Goal: Task Accomplishment & Management: Manage account settings

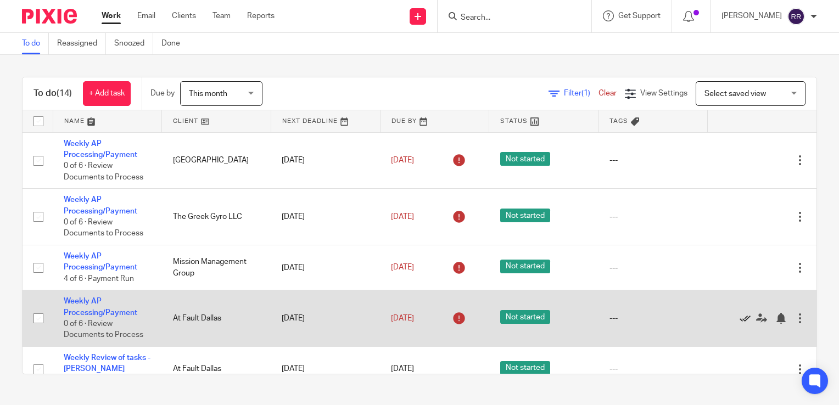
click at [740, 321] on icon at bounding box center [745, 318] width 11 height 11
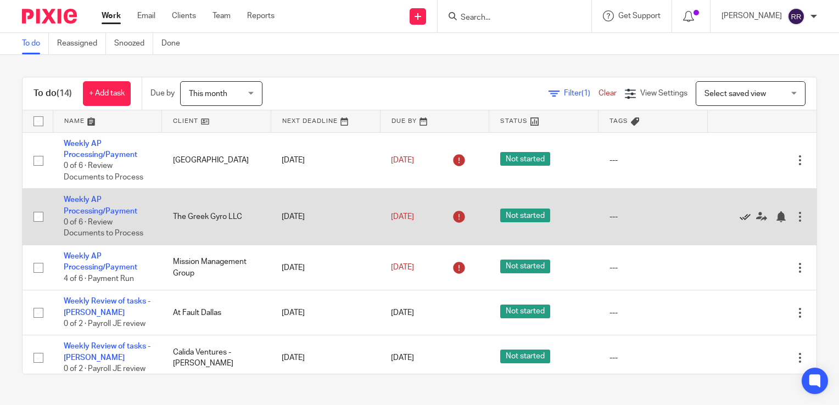
click at [740, 217] on icon at bounding box center [745, 216] width 11 height 11
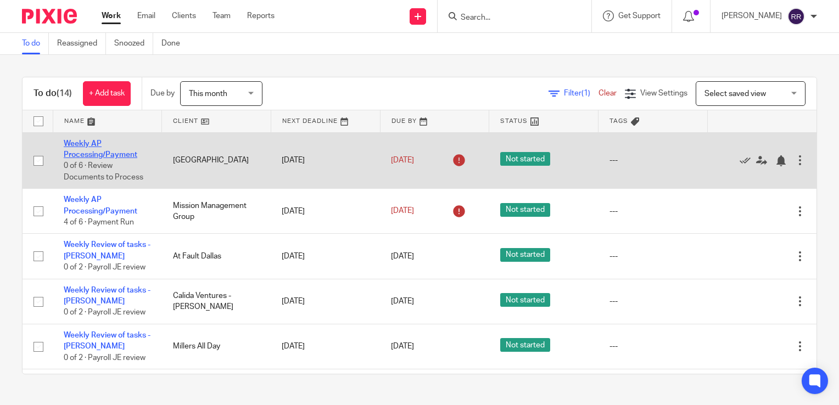
click at [93, 154] on link "Weekly AP Processing/Payment" at bounding box center [101, 149] width 74 height 19
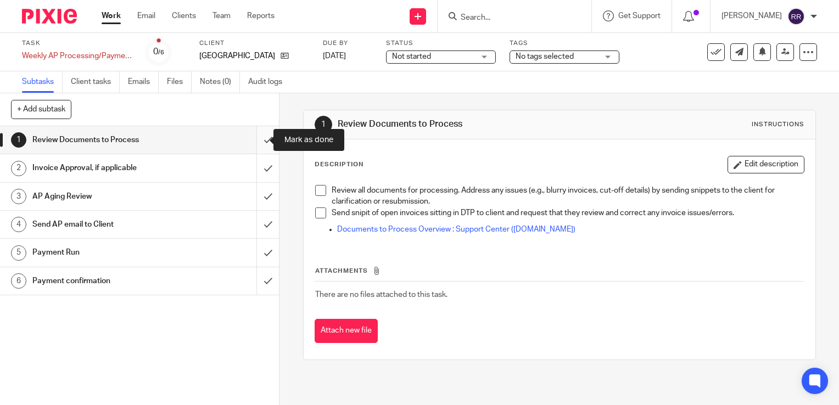
click at [261, 145] on input "submit" at bounding box center [139, 139] width 279 height 27
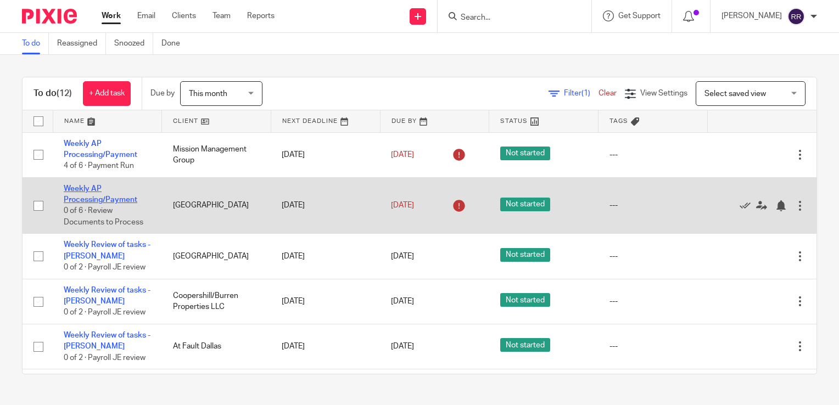
click at [107, 197] on link "Weekly AP Processing/Payment" at bounding box center [101, 194] width 74 height 19
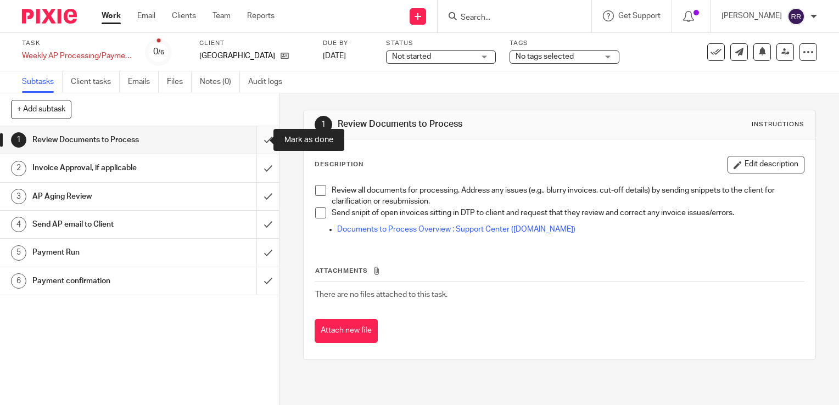
click at [255, 133] on input "submit" at bounding box center [139, 139] width 279 height 27
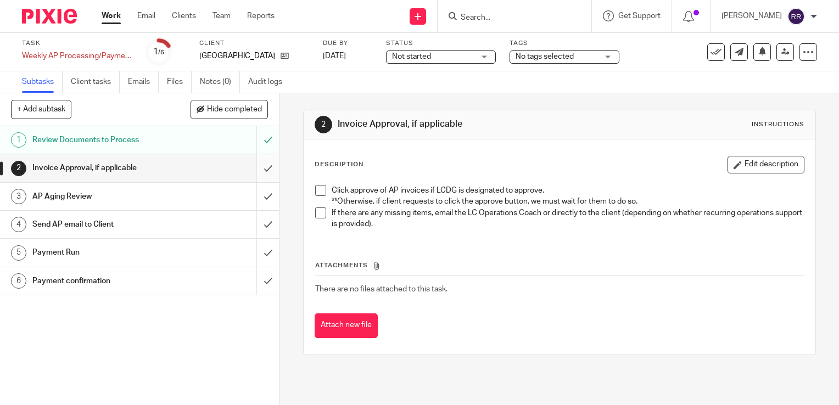
click at [261, 170] on input "submit" at bounding box center [139, 167] width 279 height 27
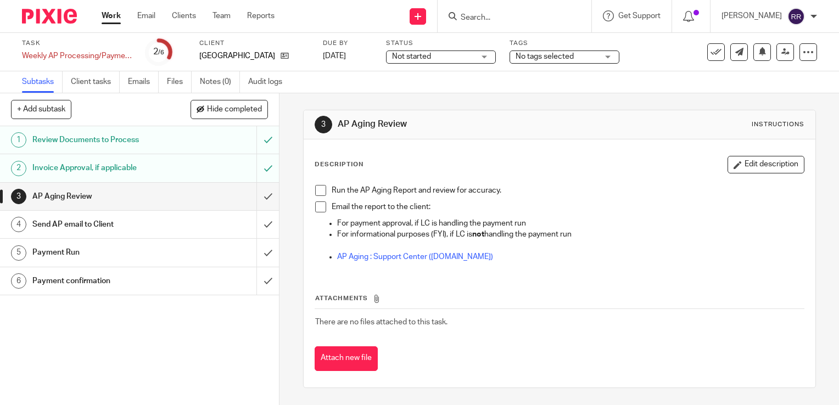
click at [255, 199] on input "submit" at bounding box center [139, 196] width 279 height 27
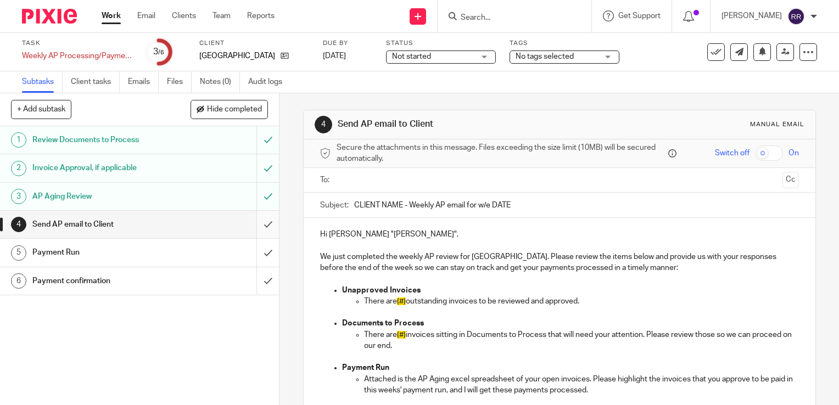
click at [255, 227] on input "submit" at bounding box center [139, 224] width 279 height 27
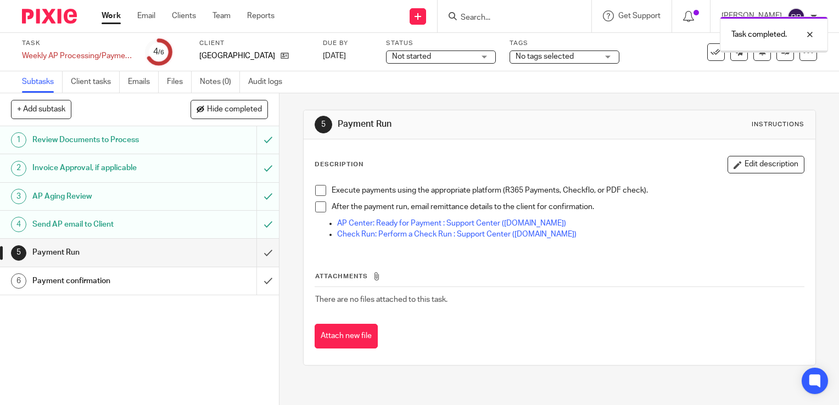
click at [114, 16] on link "Work" at bounding box center [111, 15] width 19 height 11
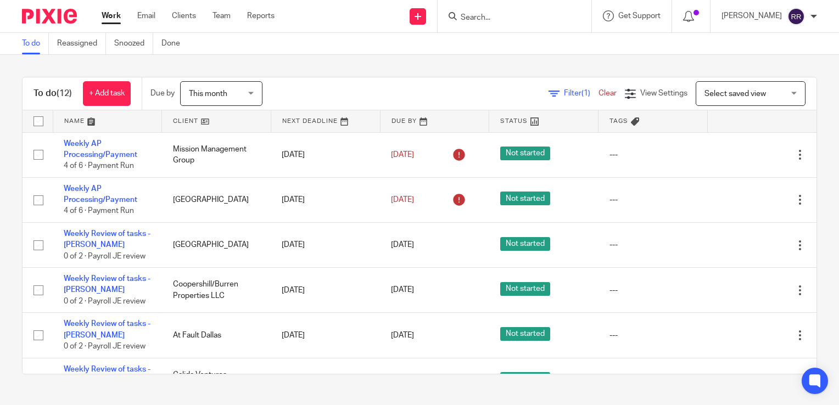
click at [485, 56] on div "To do (12) + Add task Due by This month This month [DATE] [DATE] This week Next…" at bounding box center [419, 226] width 839 height 342
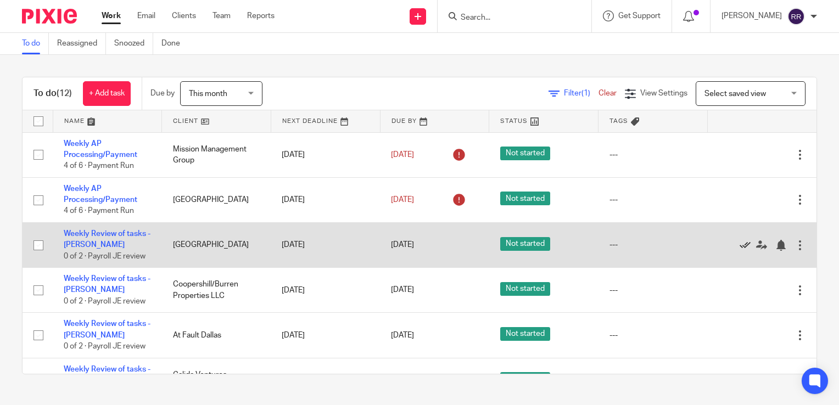
click at [740, 245] on icon at bounding box center [745, 245] width 11 height 11
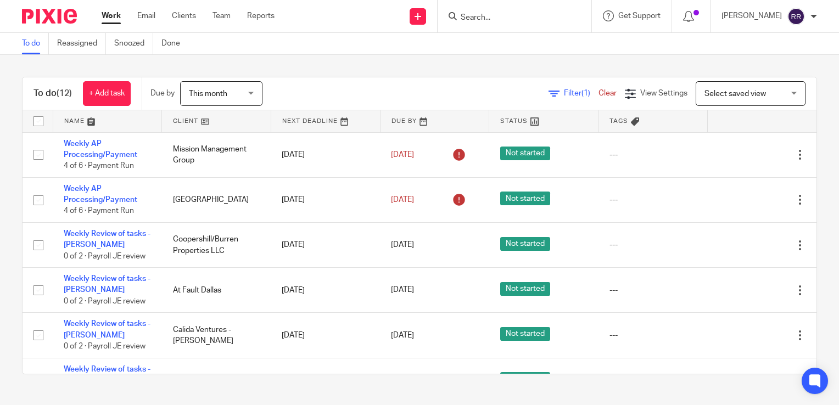
click at [518, 17] on input "Search" at bounding box center [509, 18] width 99 height 10
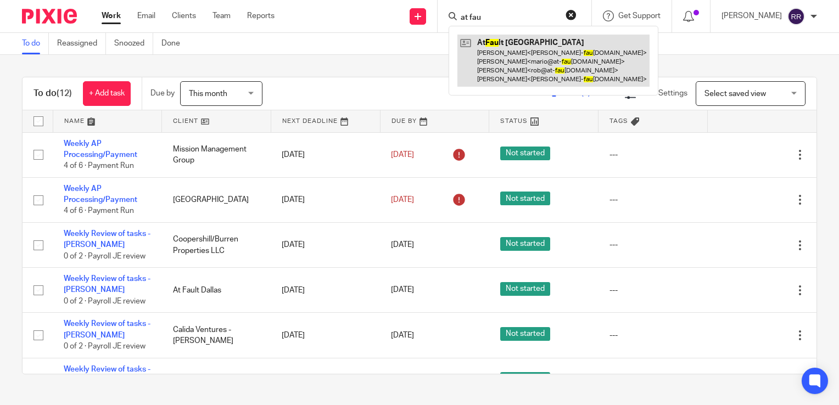
type input "at fau"
click at [516, 55] on link at bounding box center [553, 61] width 192 height 52
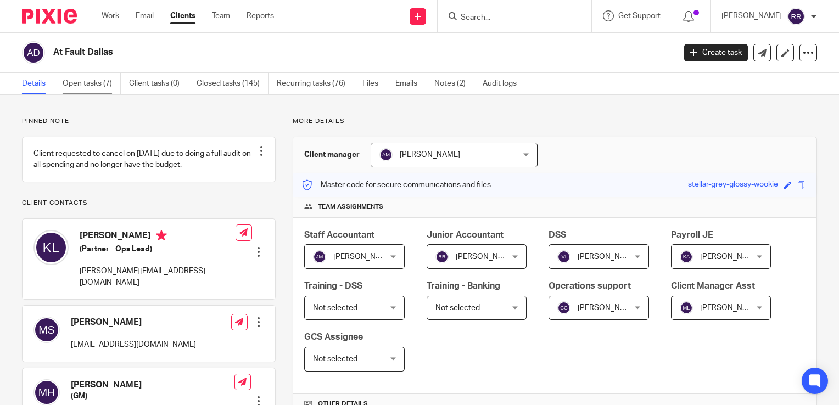
click at [113, 86] on link "Open tasks (7)" at bounding box center [92, 83] width 58 height 21
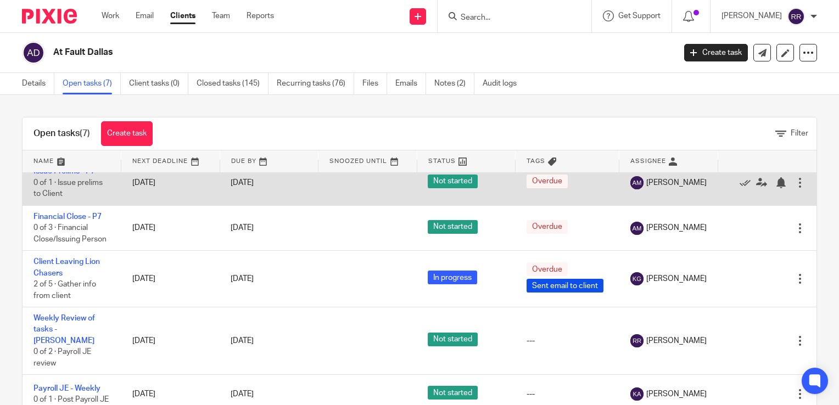
scroll to position [31, 0]
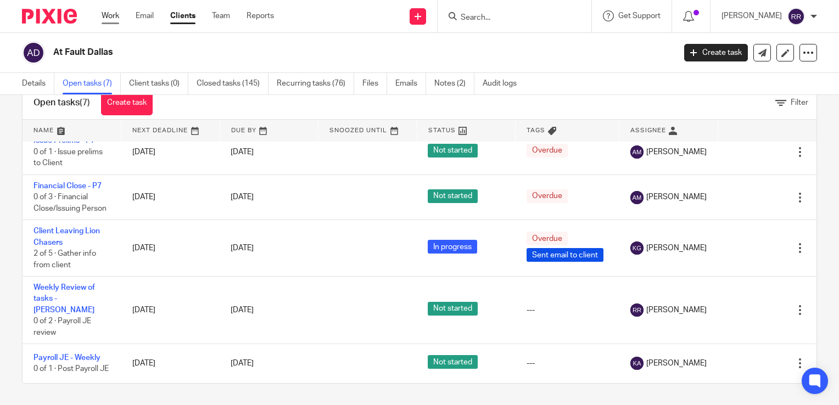
click at [110, 18] on link "Work" at bounding box center [111, 15] width 18 height 11
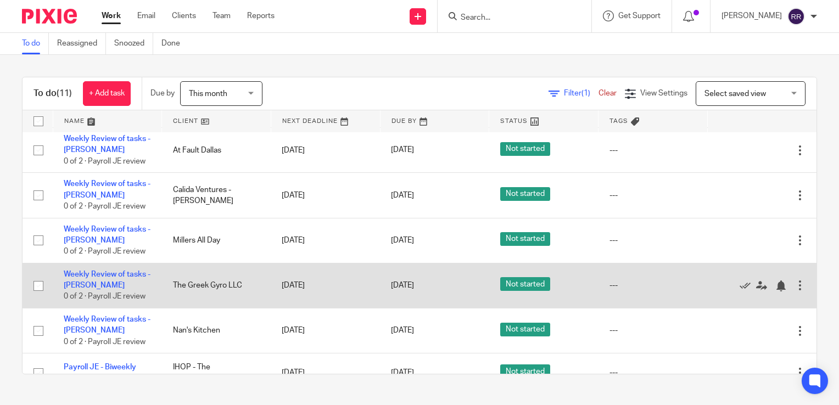
scroll to position [85, 0]
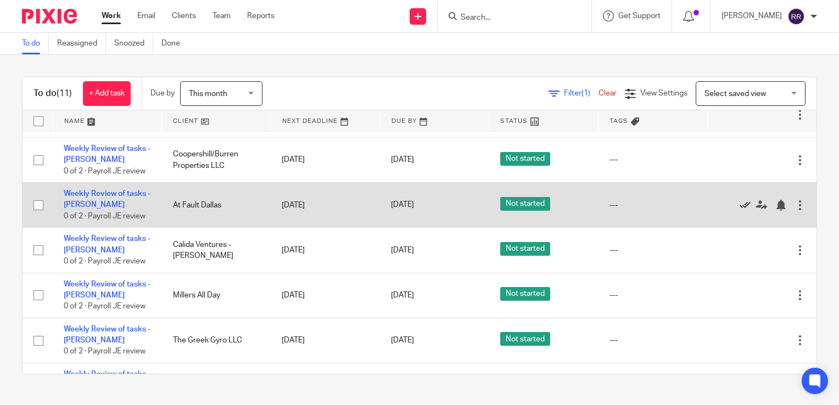
click at [740, 203] on icon at bounding box center [745, 205] width 11 height 11
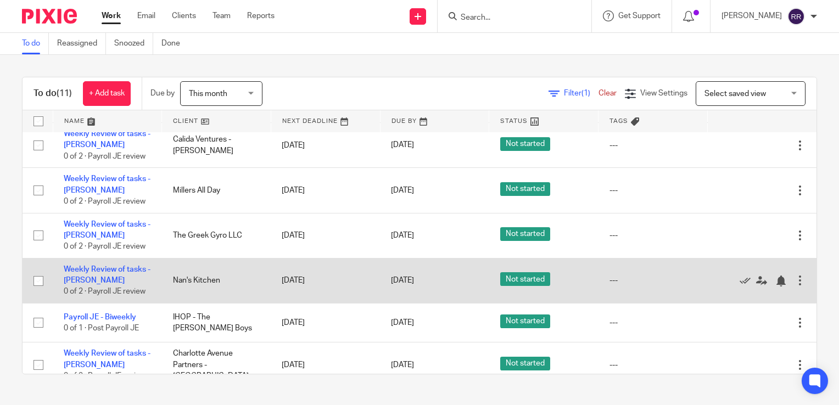
scroll to position [165, 0]
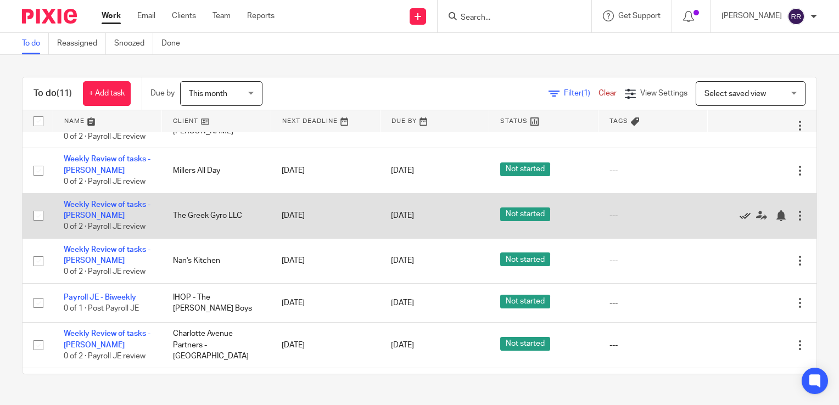
click at [740, 219] on icon at bounding box center [745, 215] width 11 height 11
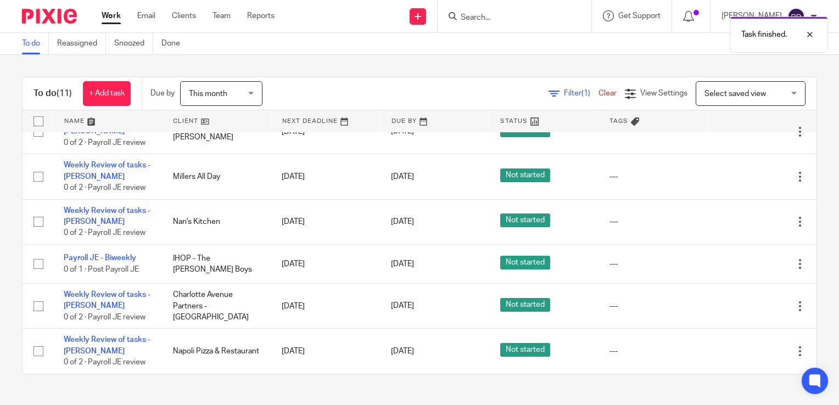
scroll to position [159, 0]
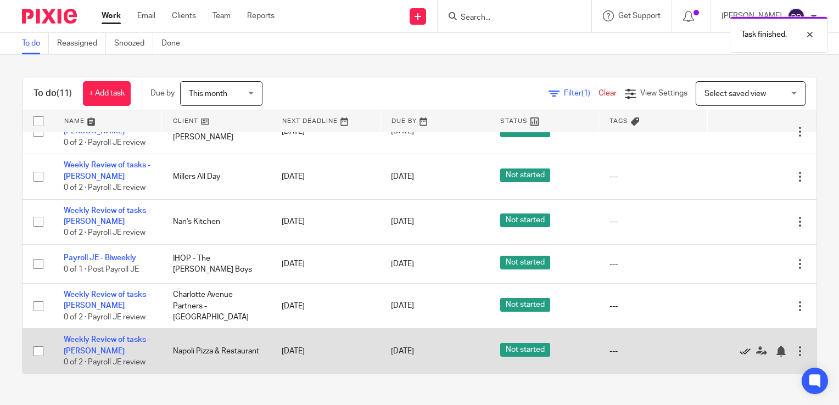
click at [740, 350] on icon at bounding box center [745, 351] width 11 height 11
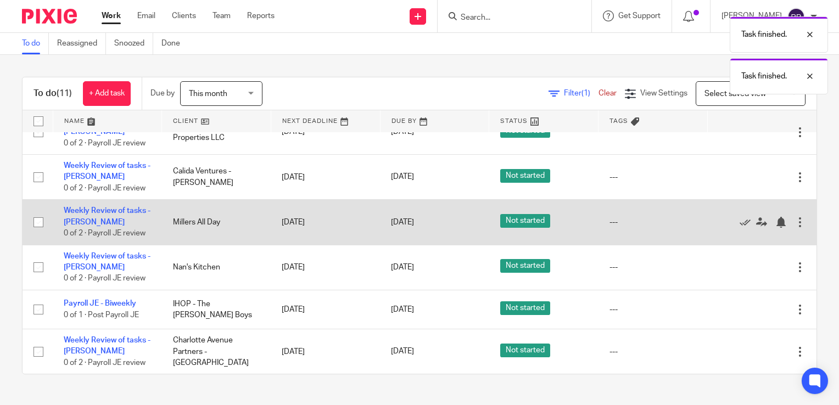
scroll to position [114, 0]
click at [740, 221] on icon at bounding box center [745, 222] width 11 height 11
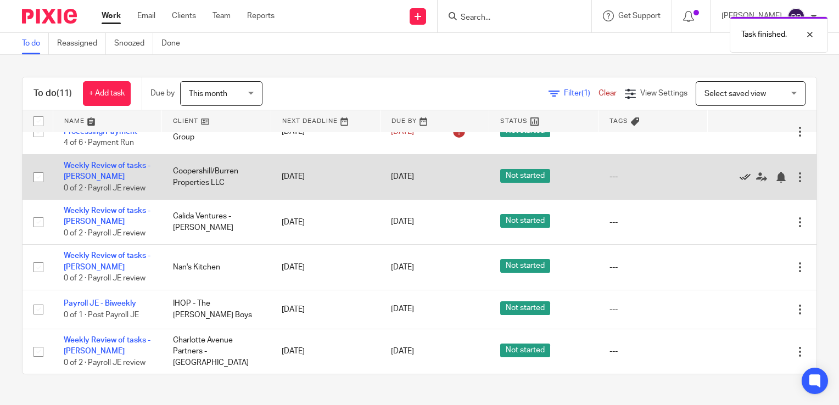
click at [740, 176] on icon at bounding box center [745, 177] width 11 height 11
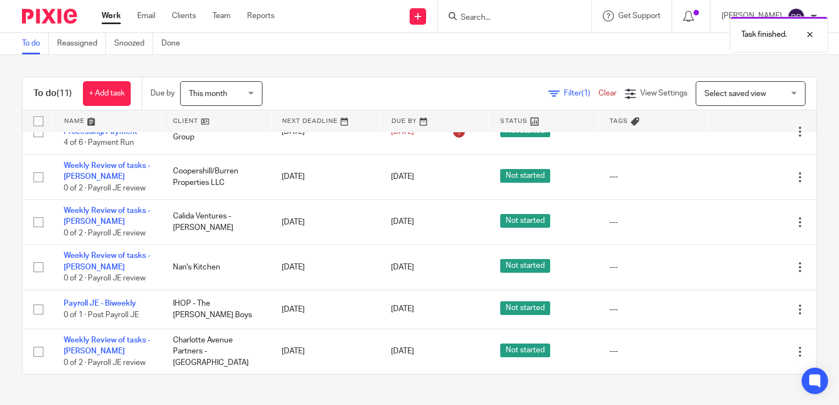
scroll to position [24, 0]
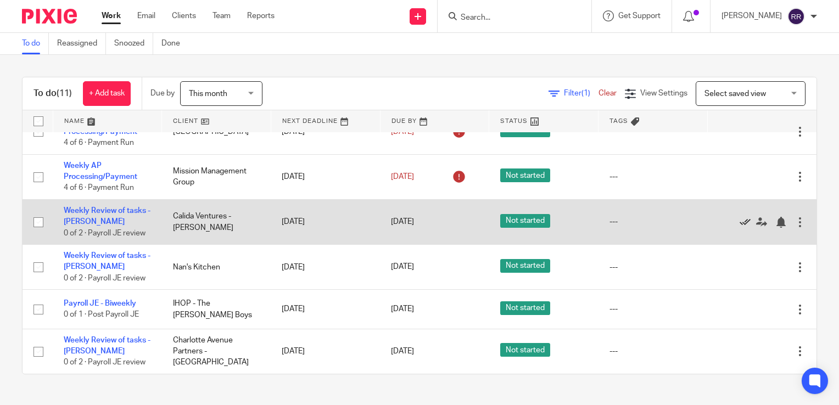
click at [740, 222] on icon at bounding box center [745, 222] width 11 height 11
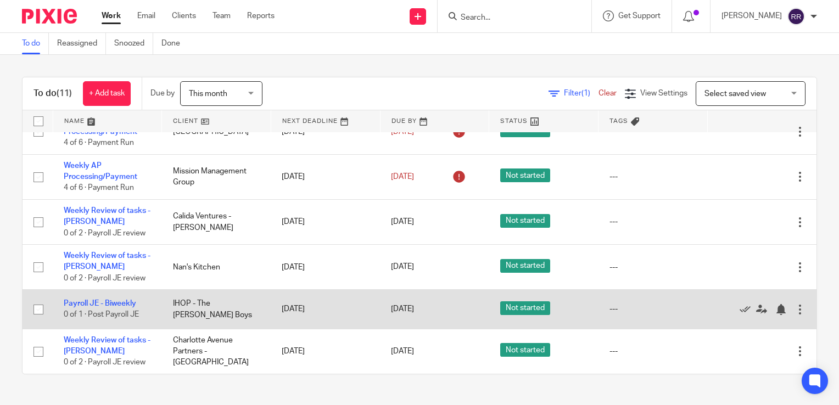
scroll to position [0, 0]
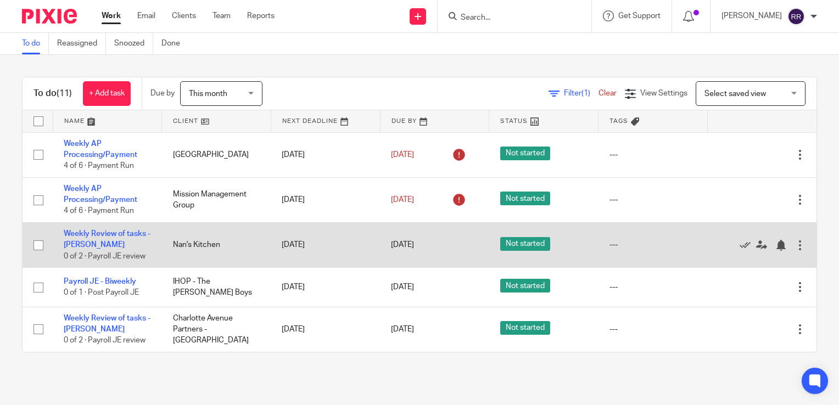
click at [722, 245] on div at bounding box center [756, 244] width 76 height 11
click at [740, 245] on icon at bounding box center [745, 245] width 11 height 11
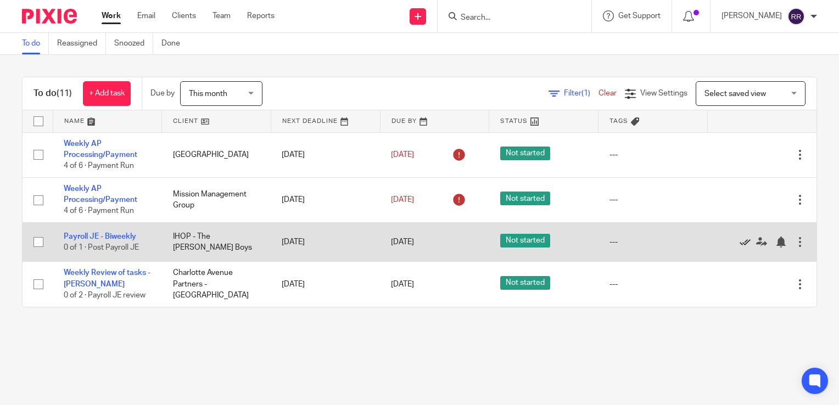
click at [740, 245] on icon at bounding box center [745, 242] width 11 height 11
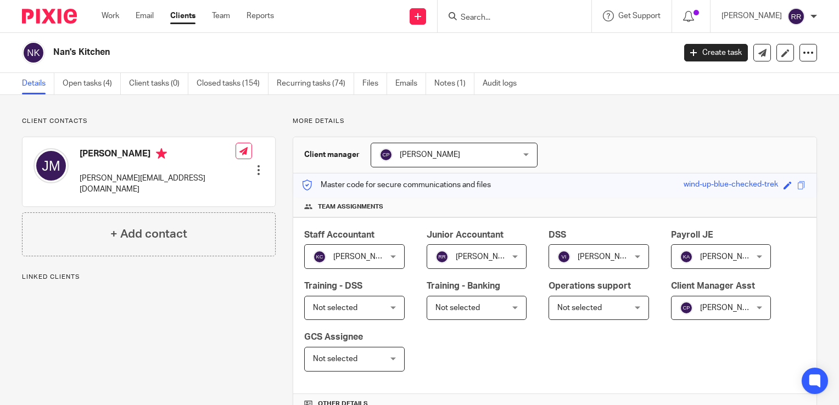
scroll to position [275, 0]
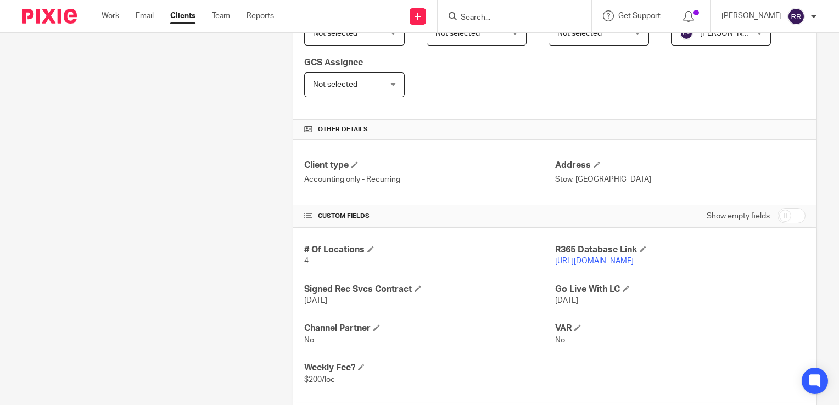
click at [613, 259] on link "[URL][DOMAIN_NAME]" at bounding box center [594, 262] width 79 height 8
